Goal: Task Accomplishment & Management: Manage account settings

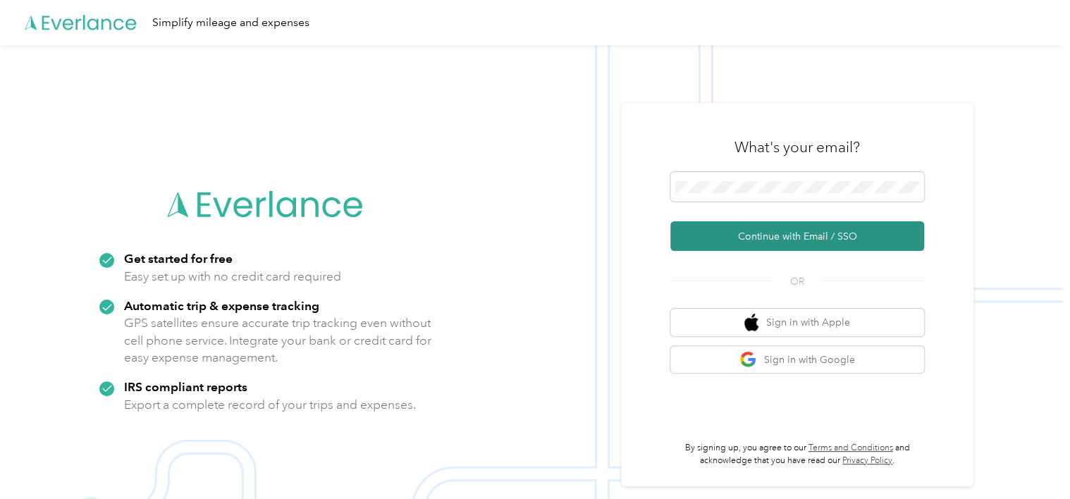
click at [732, 235] on button "Continue with Email / SSO" at bounding box center [797, 236] width 254 height 30
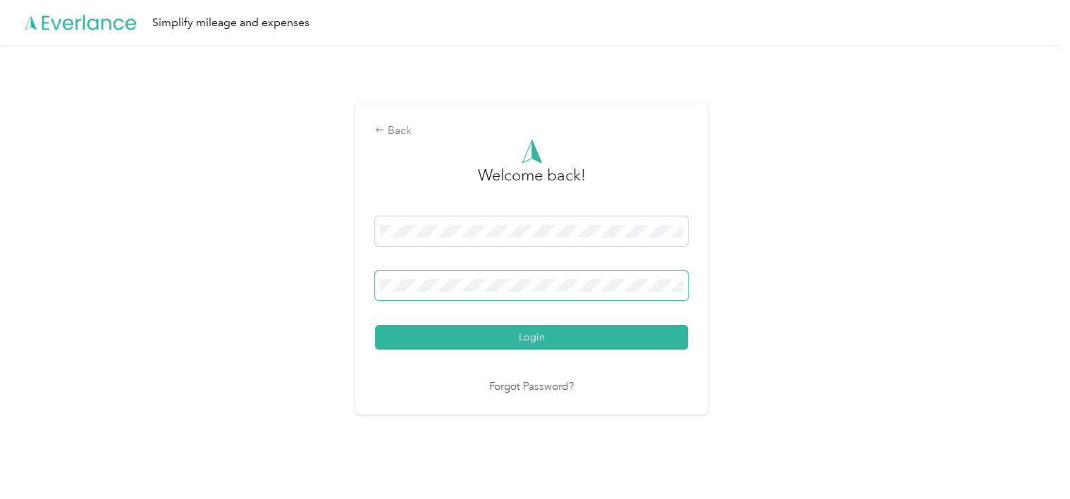
click at [576, 276] on span at bounding box center [531, 286] width 313 height 30
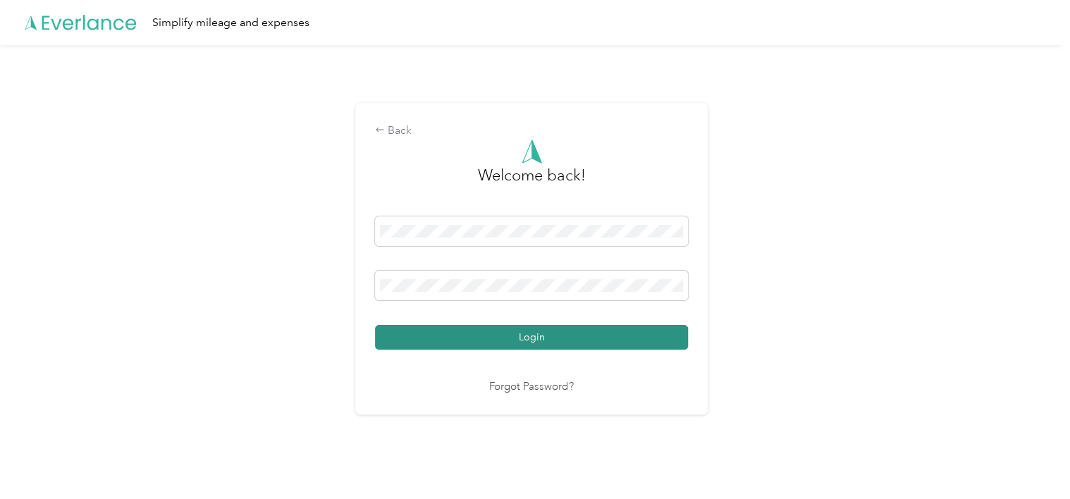
click at [564, 326] on button "Login" at bounding box center [531, 337] width 313 height 25
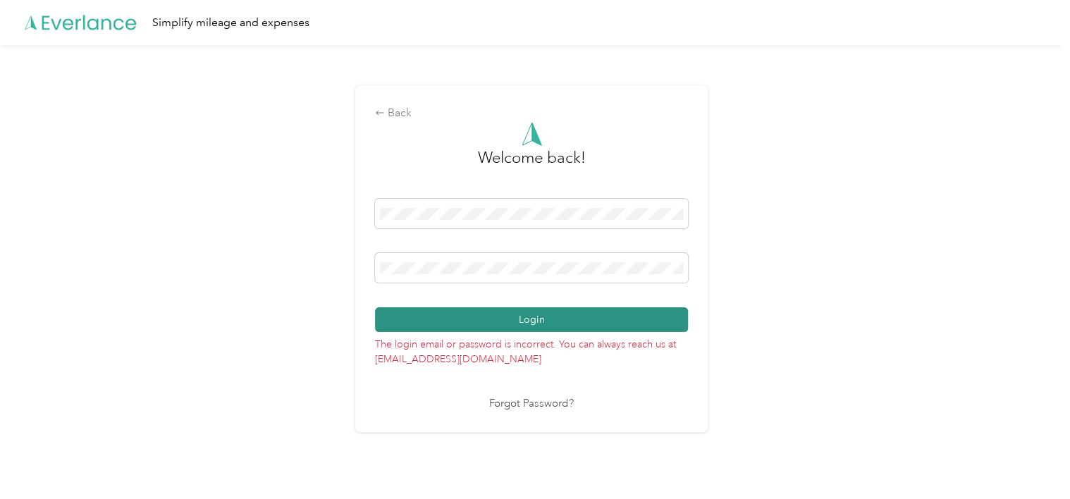
click at [478, 326] on button "Login" at bounding box center [531, 319] width 313 height 25
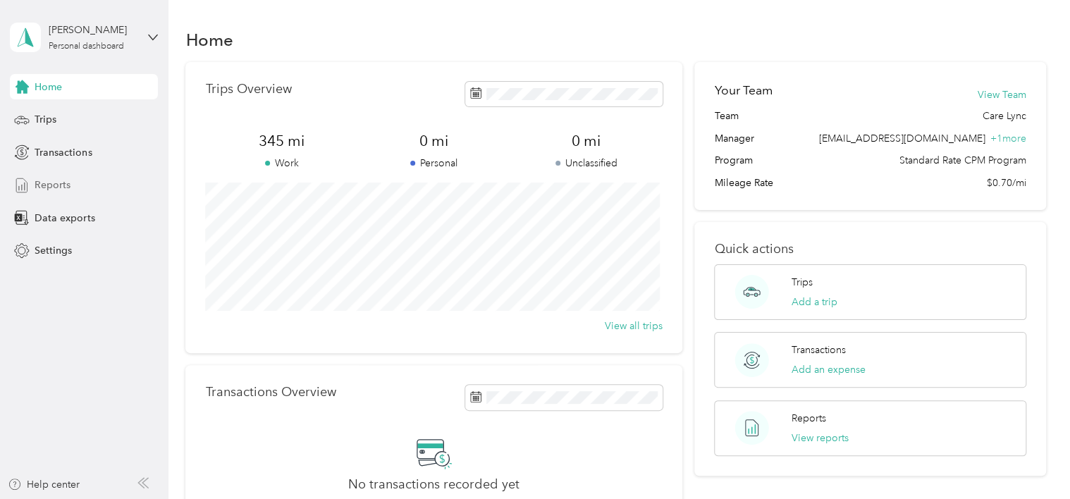
click at [66, 186] on span "Reports" at bounding box center [53, 185] width 36 height 15
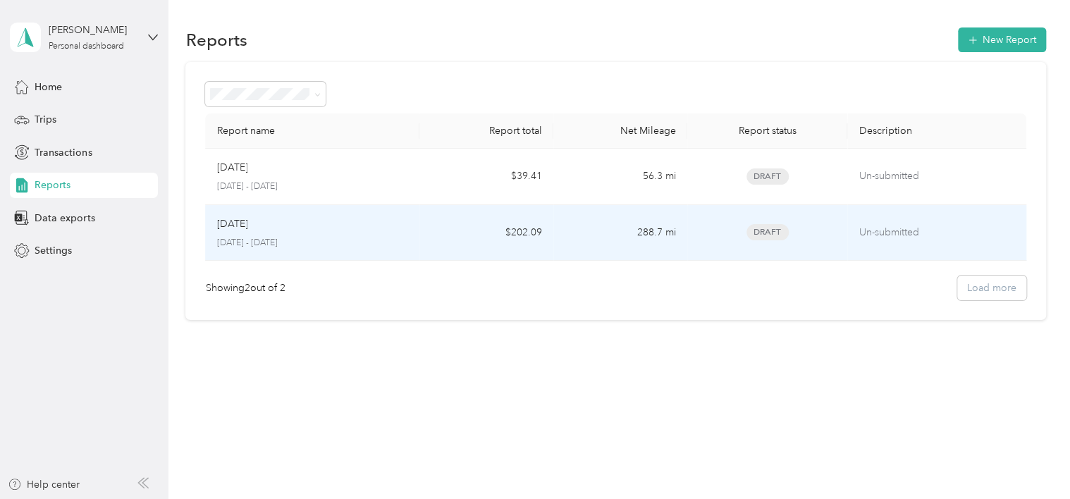
click at [266, 228] on div "[DATE]" at bounding box center [312, 224] width 192 height 16
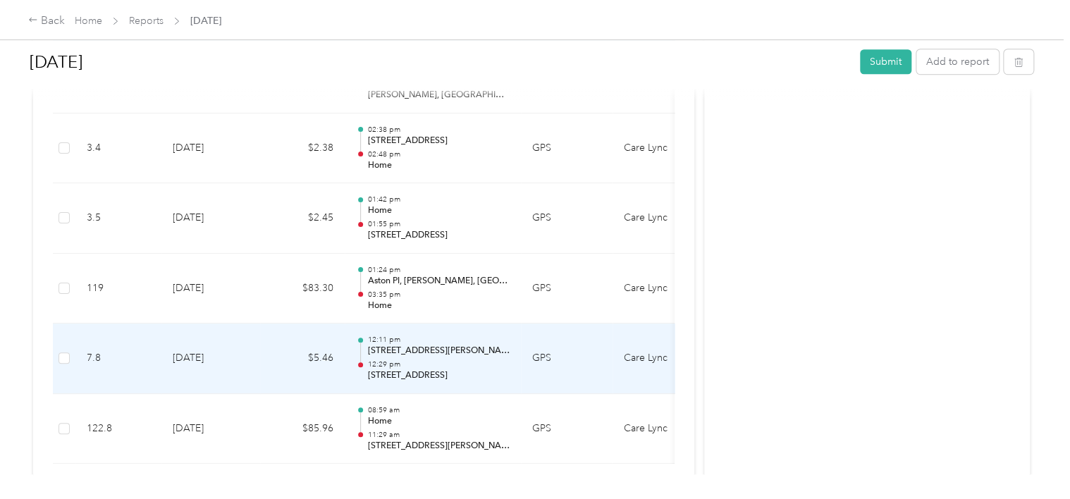
scroll to position [631, 0]
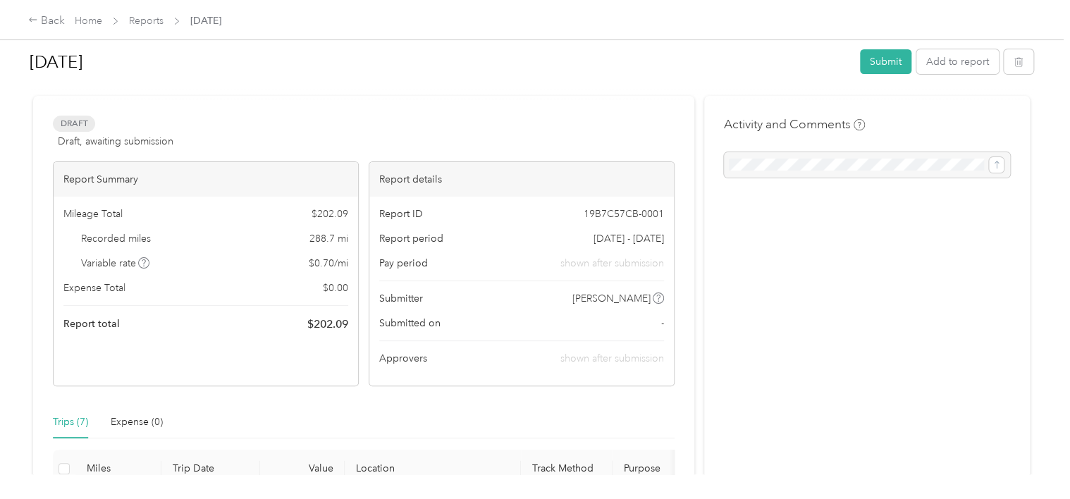
scroll to position [10, 0]
